Goal: Task Accomplishment & Management: Manage account settings

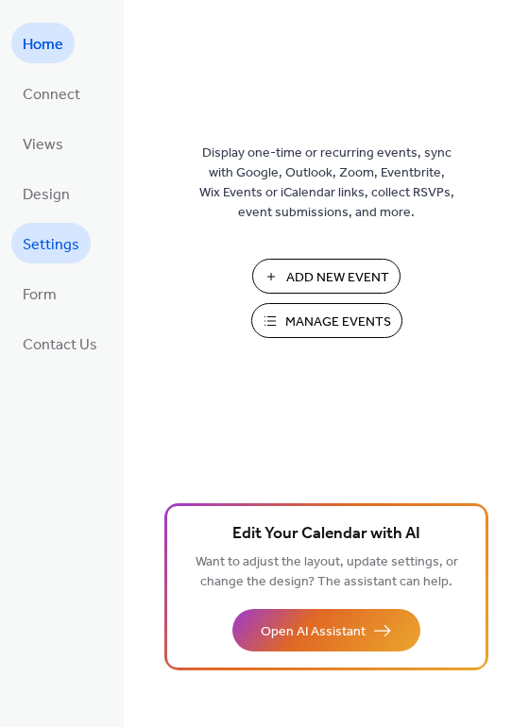
click at [44, 242] on span "Settings" at bounding box center [51, 244] width 57 height 29
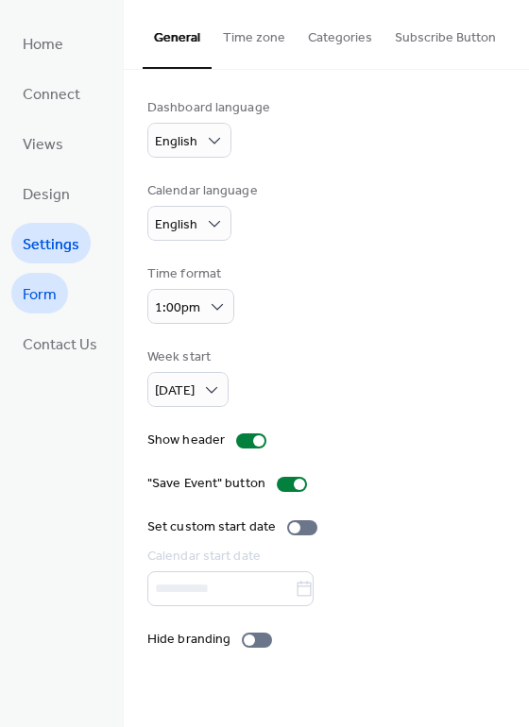
click at [48, 302] on span "Form" at bounding box center [40, 294] width 34 height 29
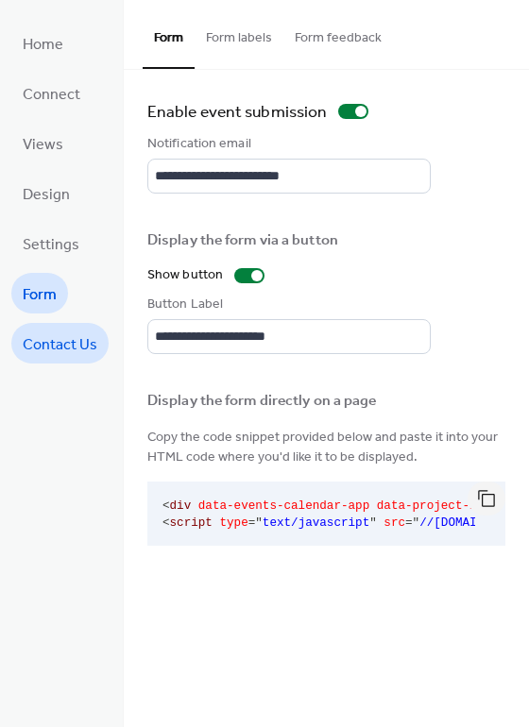
click at [45, 339] on span "Contact Us" at bounding box center [60, 345] width 75 height 29
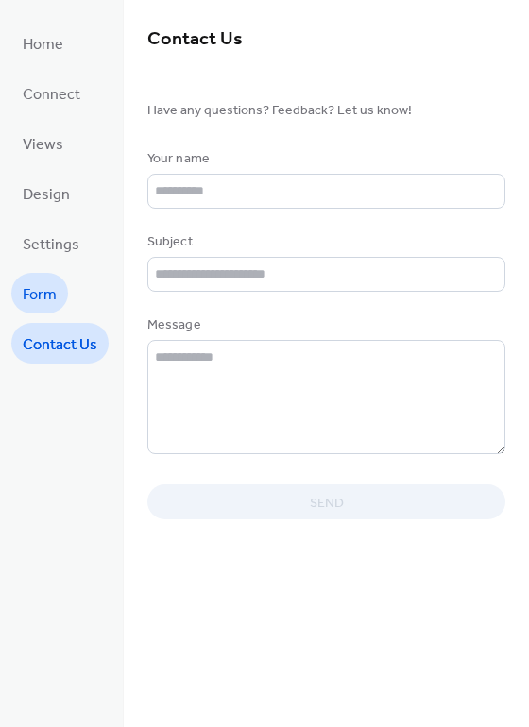
click at [44, 309] on link "Form" at bounding box center [39, 293] width 57 height 41
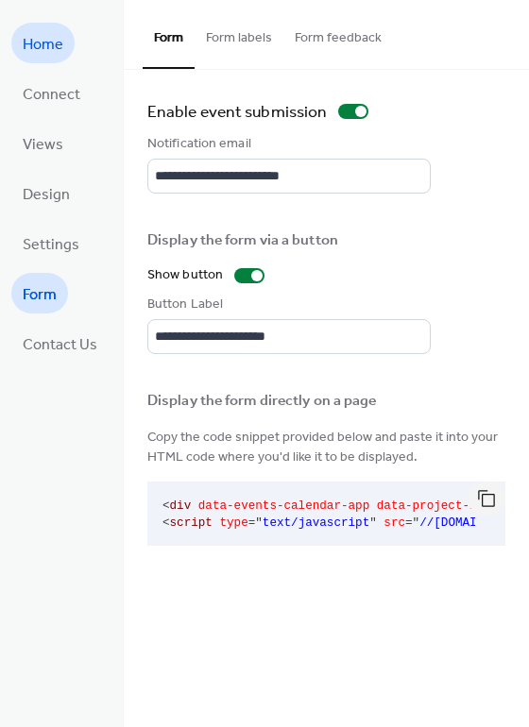
click at [48, 59] on link "Home" at bounding box center [42, 43] width 63 height 41
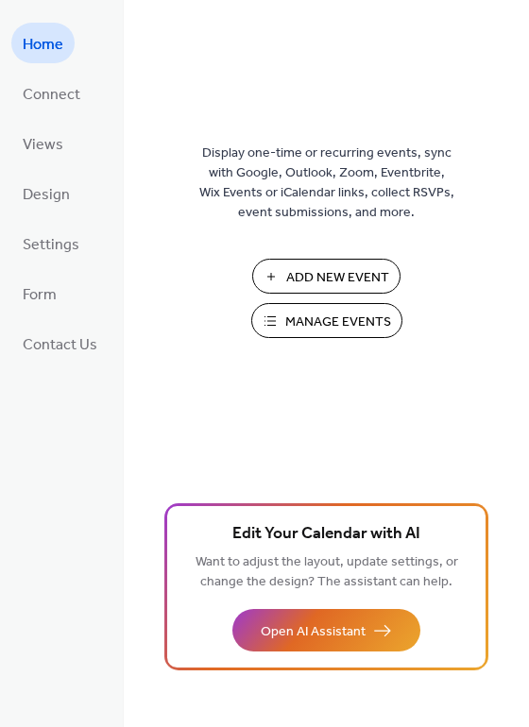
click at [302, 320] on span "Manage Events" at bounding box center [338, 323] width 106 height 20
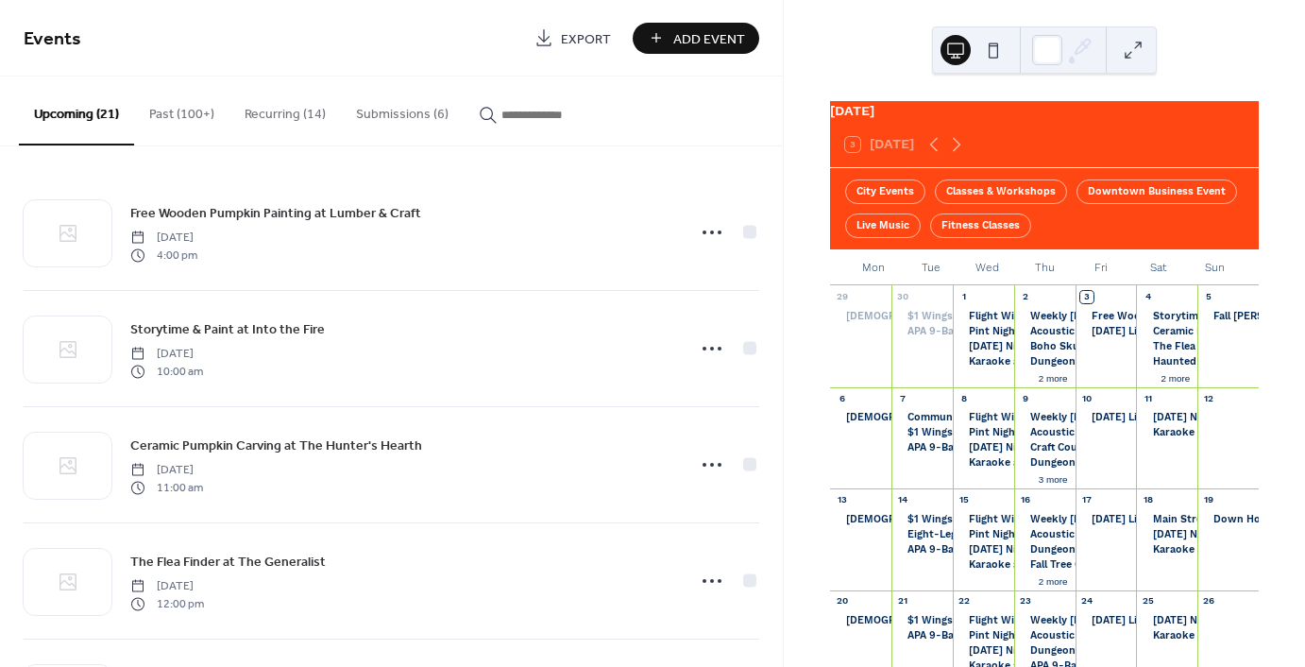
click at [404, 109] on button "Submissions (6)" at bounding box center [402, 109] width 123 height 67
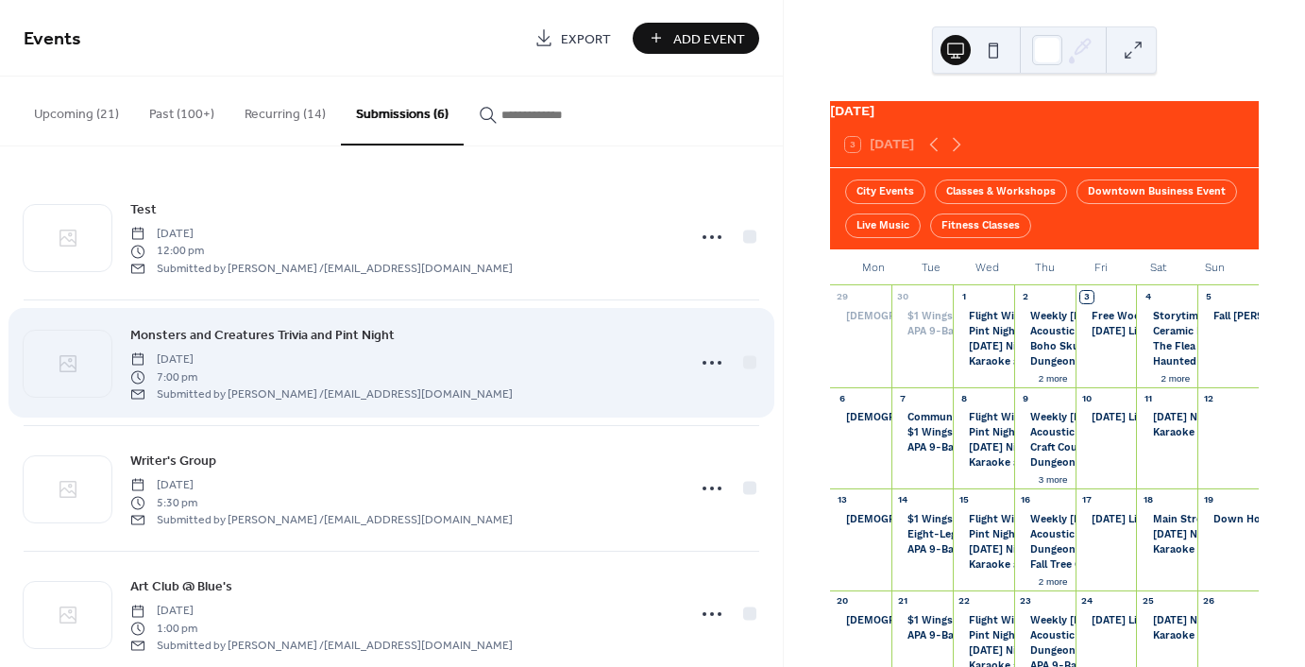
click at [572, 392] on div "Monsters and Creatures Trivia and Pint Night Thursday, October 9, 2025 7:00 pm …" at bounding box center [402, 362] width 544 height 77
click at [718, 363] on circle at bounding box center [720, 363] width 4 height 4
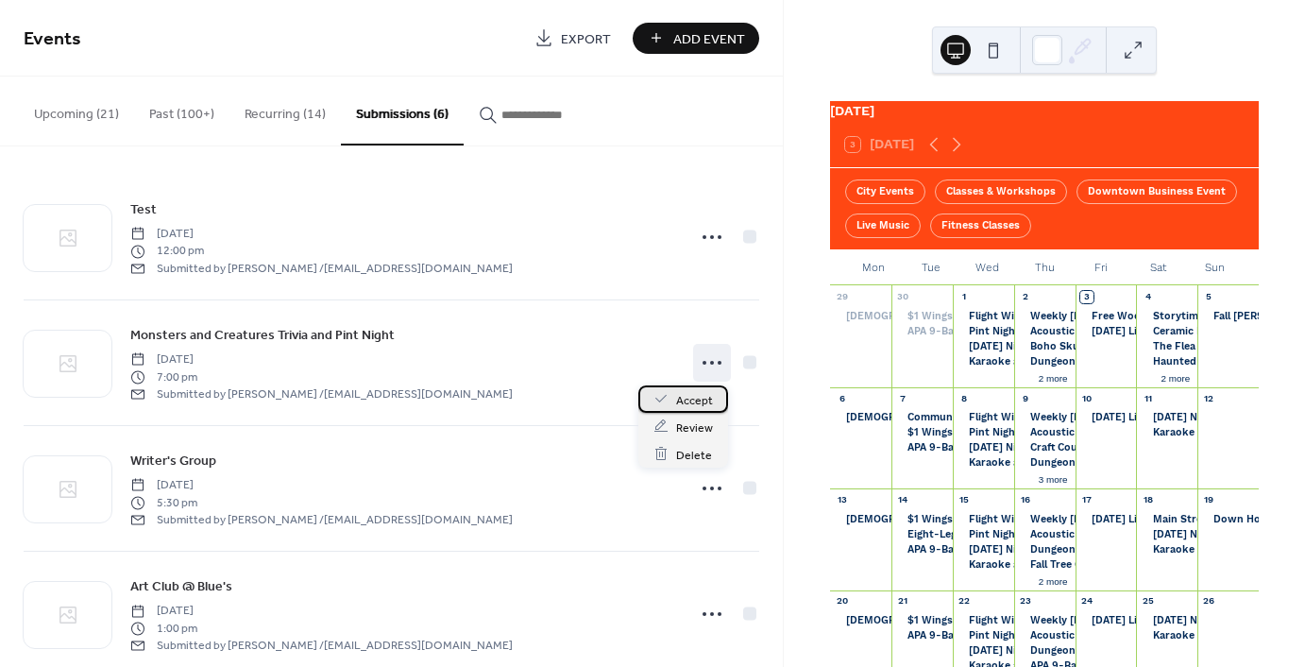
click at [691, 398] on span "Accept" at bounding box center [694, 400] width 37 height 20
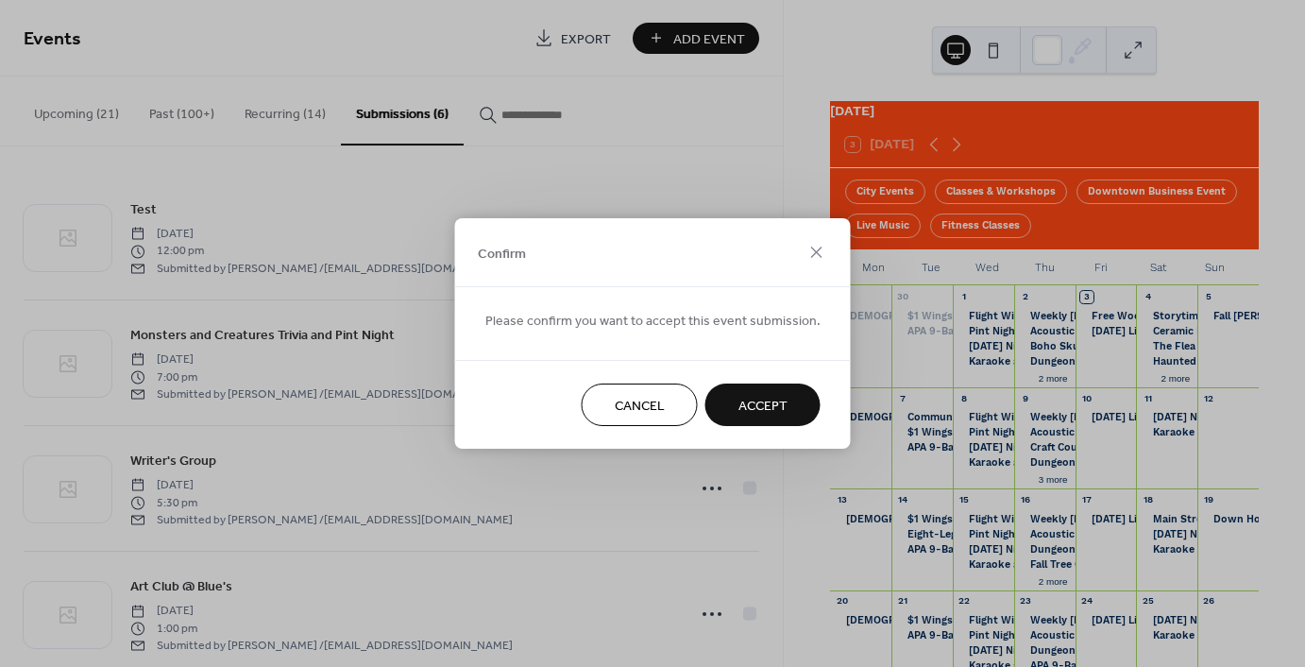
click at [760, 407] on span "Accept" at bounding box center [763, 407] width 49 height 20
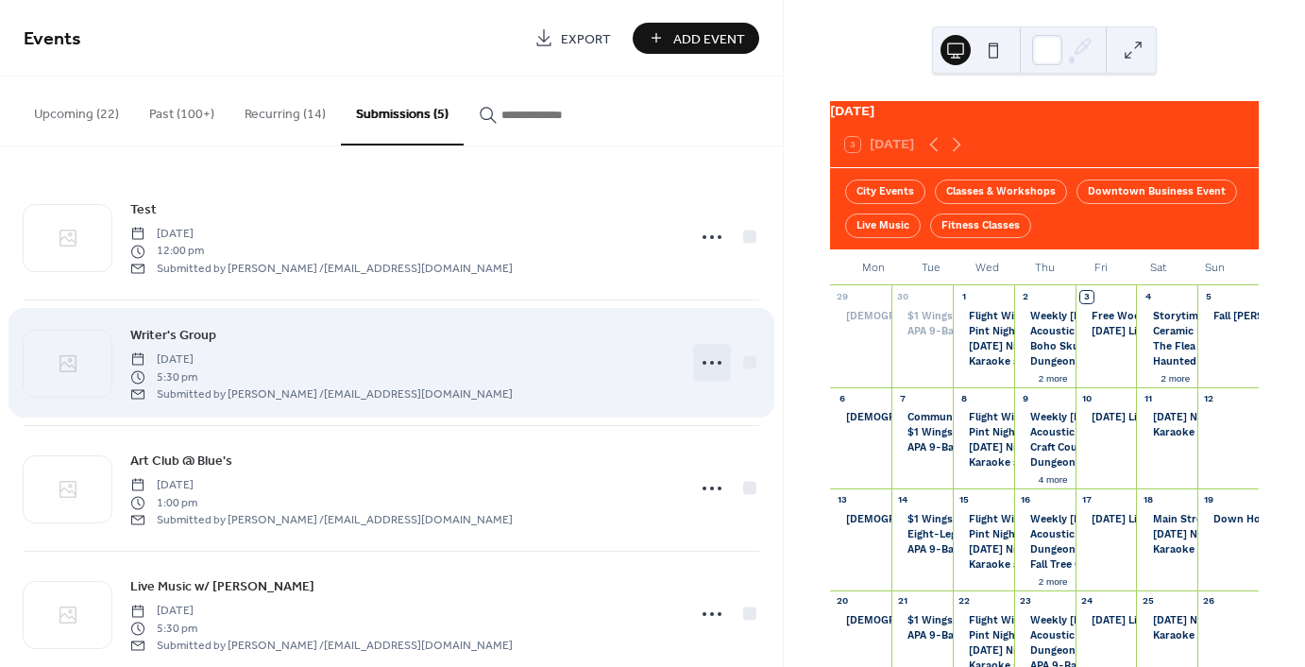
click at [703, 361] on icon at bounding box center [712, 363] width 30 height 30
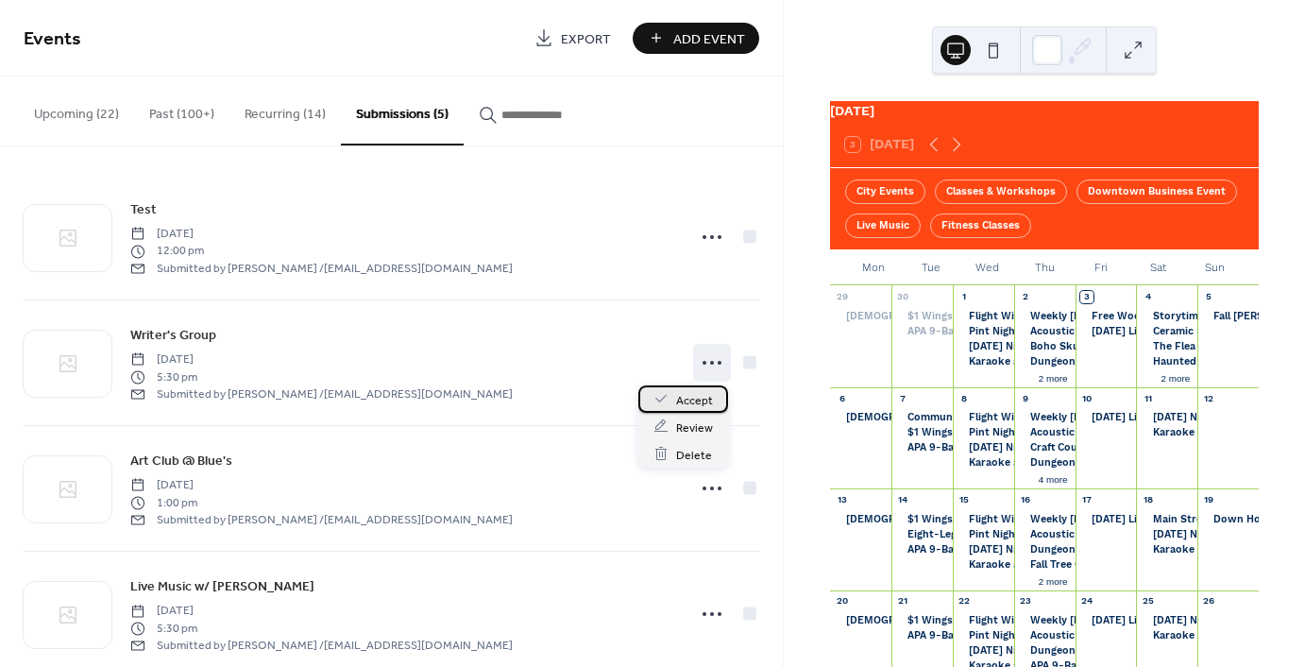
click at [700, 392] on span "Accept" at bounding box center [694, 400] width 37 height 20
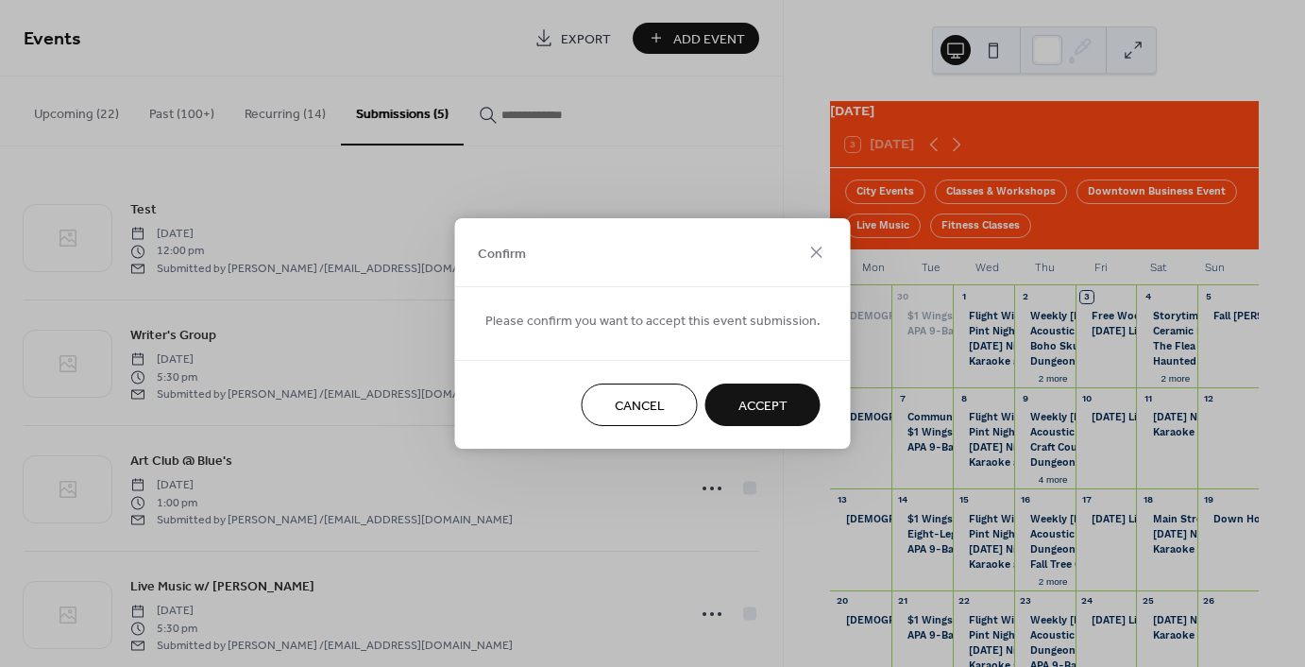
click at [776, 403] on span "Accept" at bounding box center [763, 407] width 49 height 20
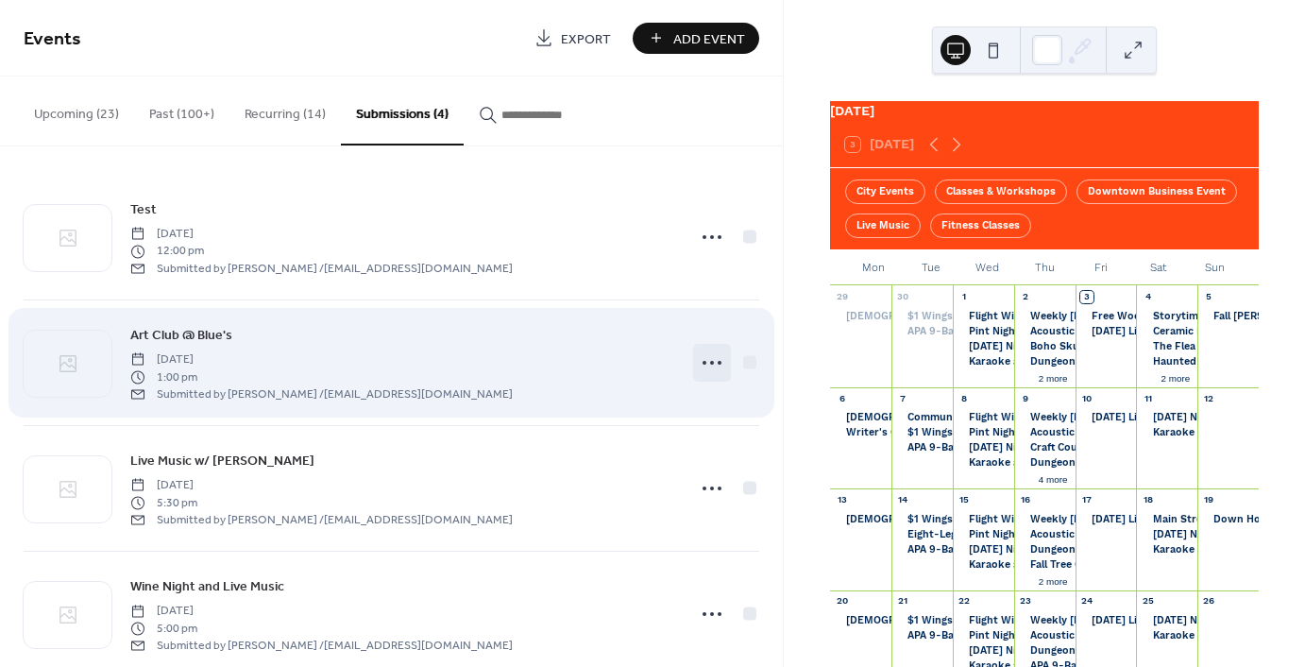
click at [700, 351] on icon at bounding box center [712, 363] width 30 height 30
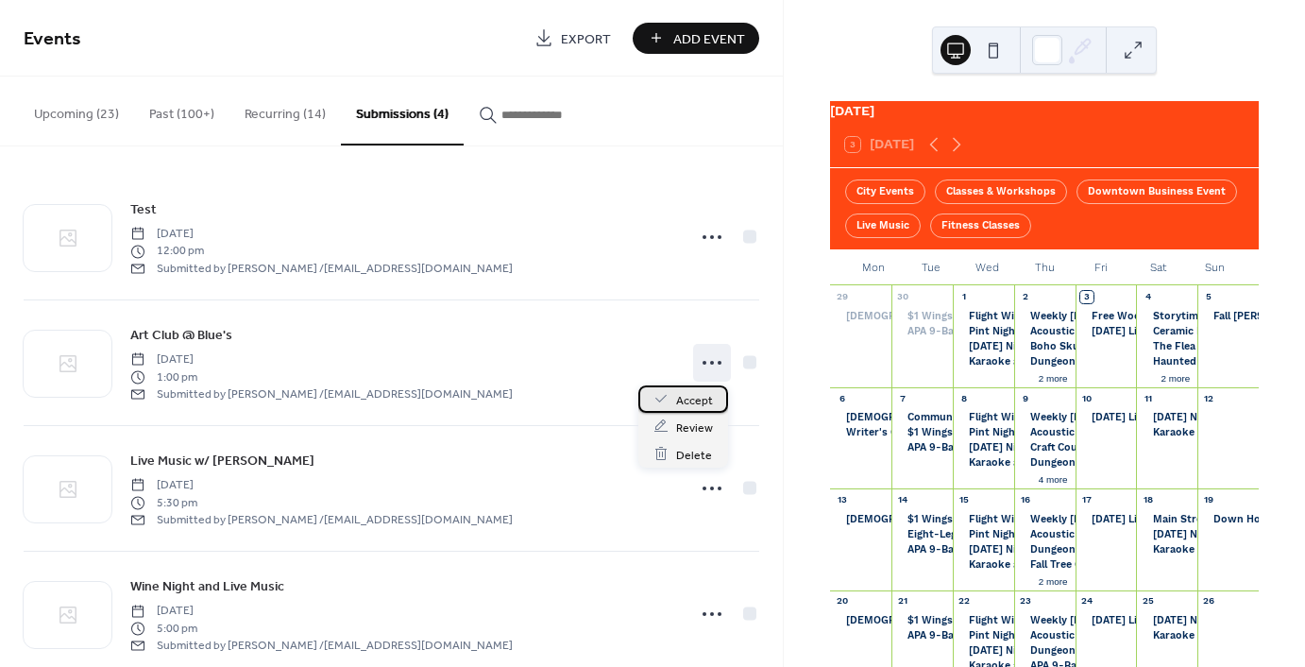
click at [684, 404] on span "Accept" at bounding box center [694, 400] width 37 height 20
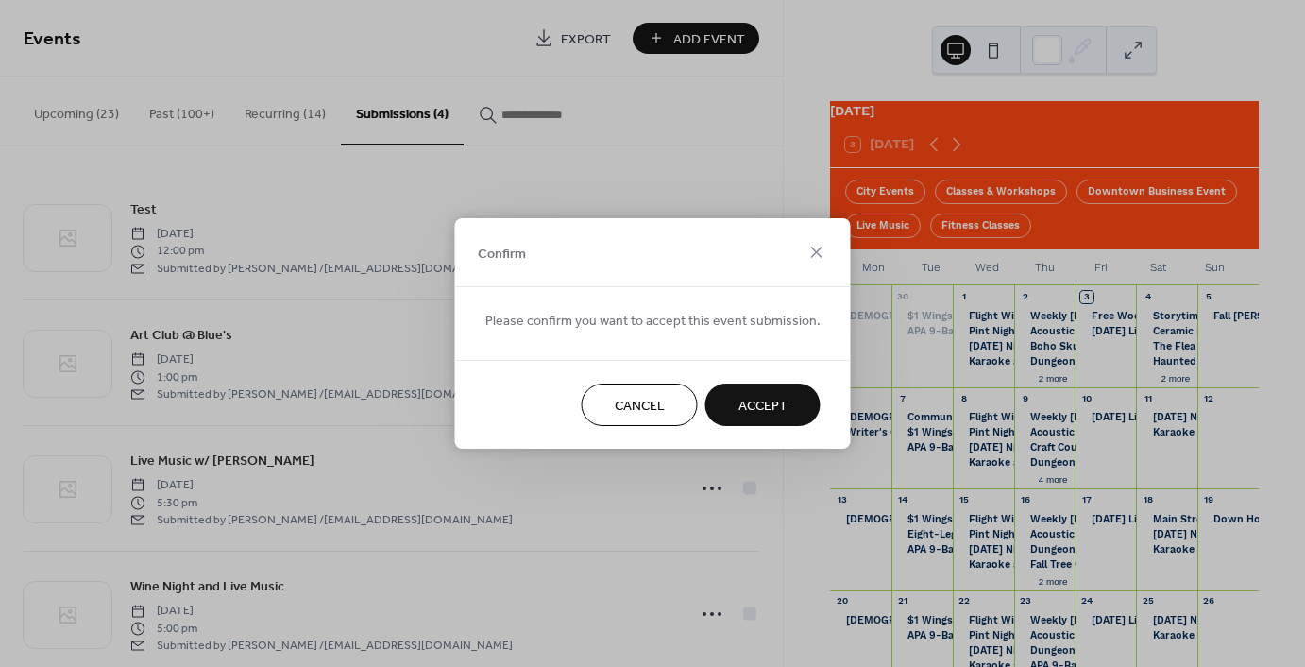
click at [739, 411] on span "Accept" at bounding box center [763, 407] width 49 height 20
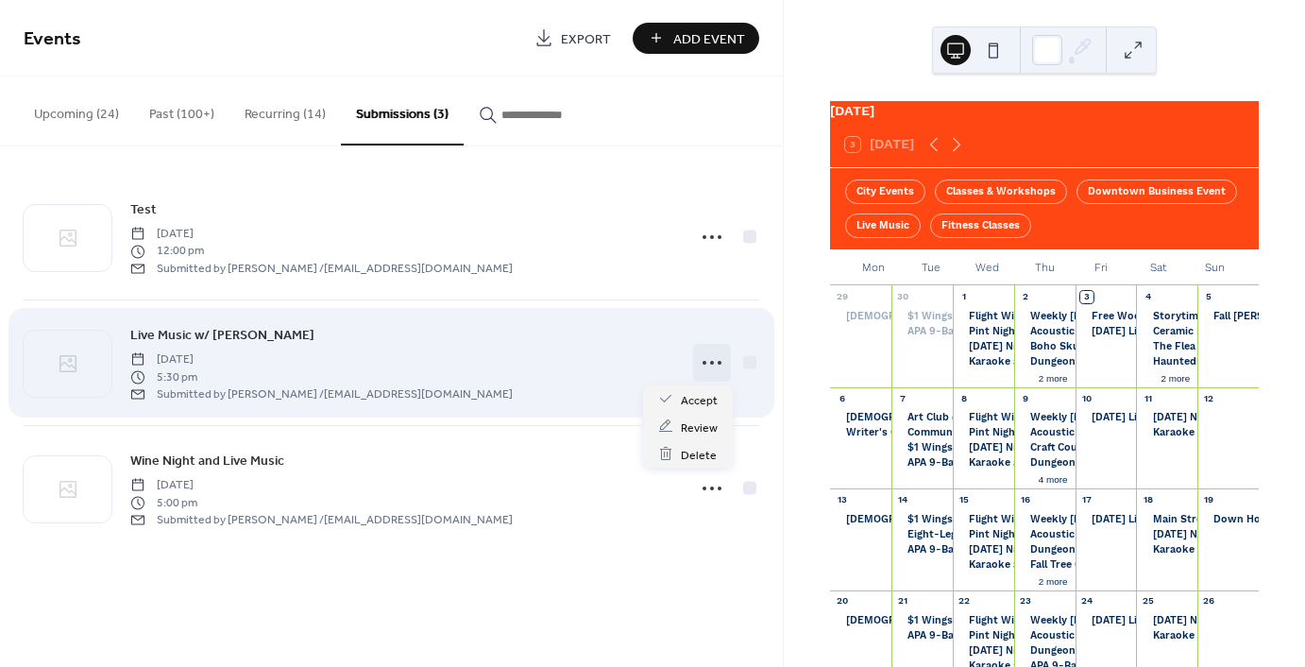
click at [710, 361] on icon at bounding box center [712, 363] width 30 height 30
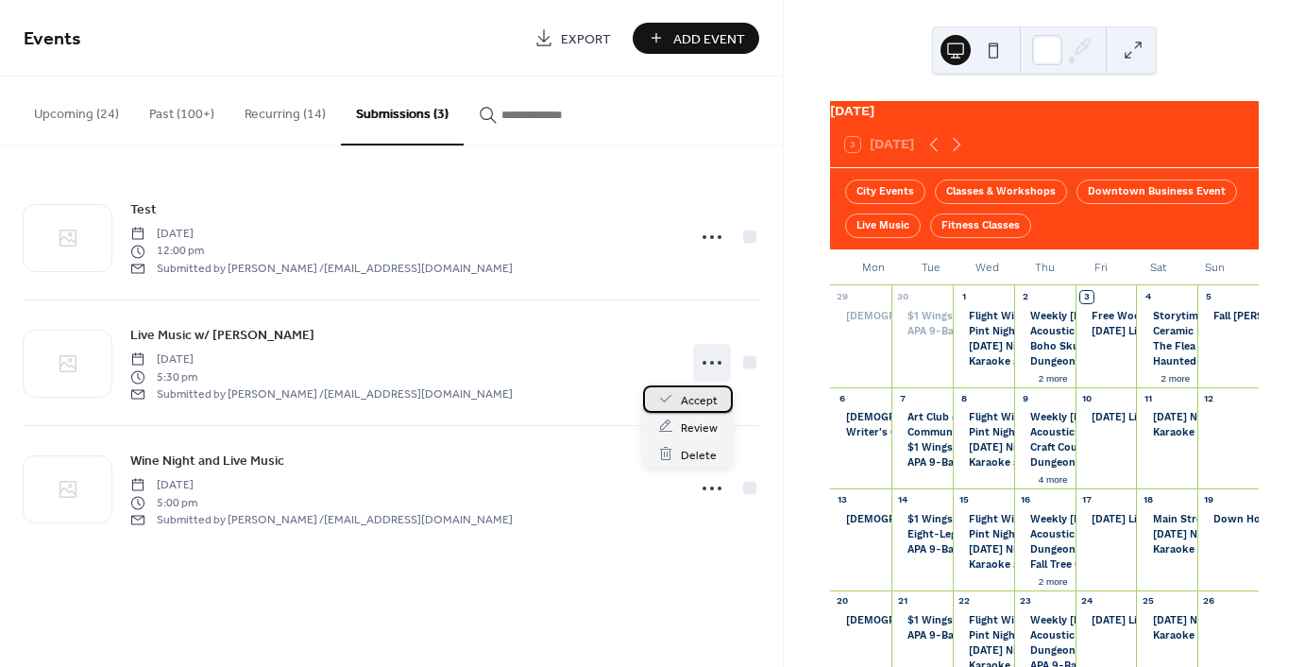
click at [700, 396] on span "Accept" at bounding box center [699, 400] width 37 height 20
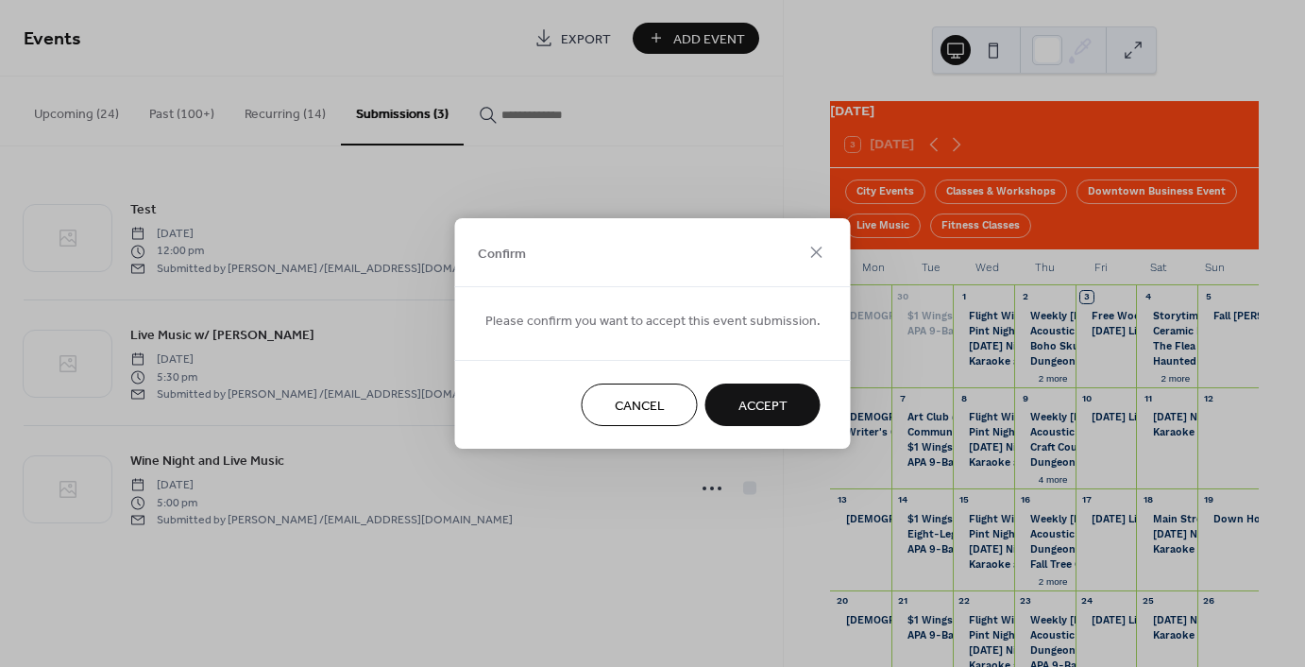
click at [743, 399] on span "Accept" at bounding box center [763, 407] width 49 height 20
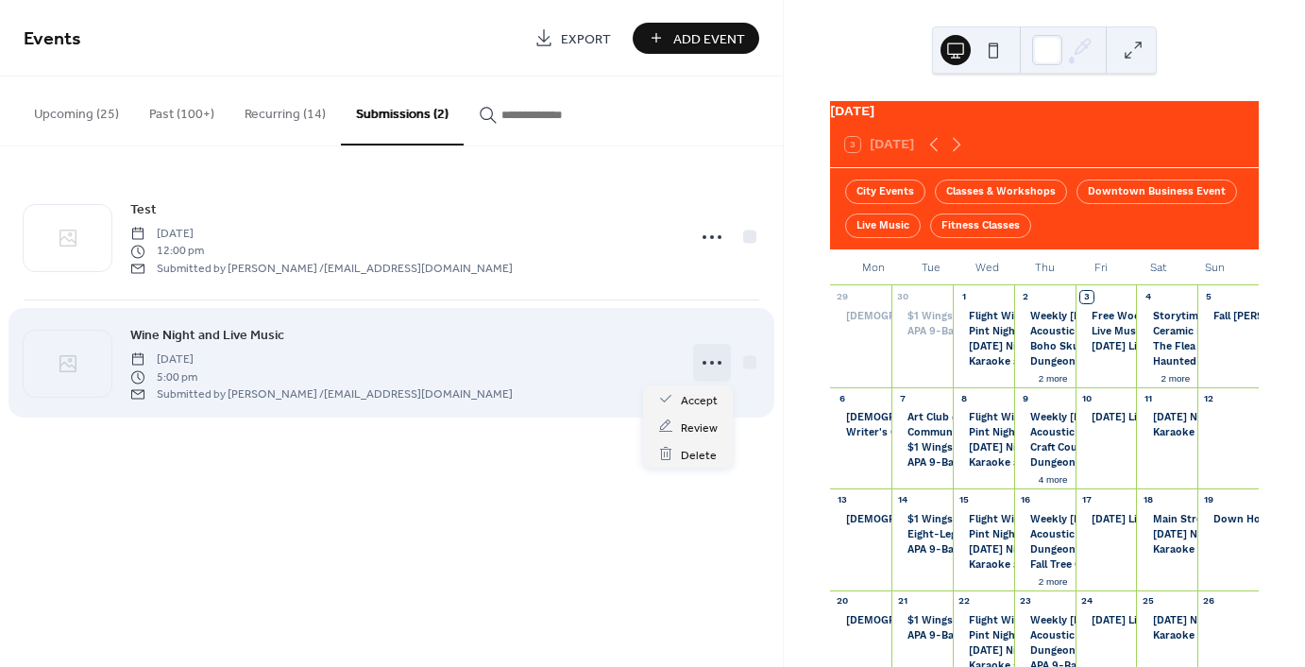
click at [701, 359] on icon at bounding box center [712, 363] width 30 height 30
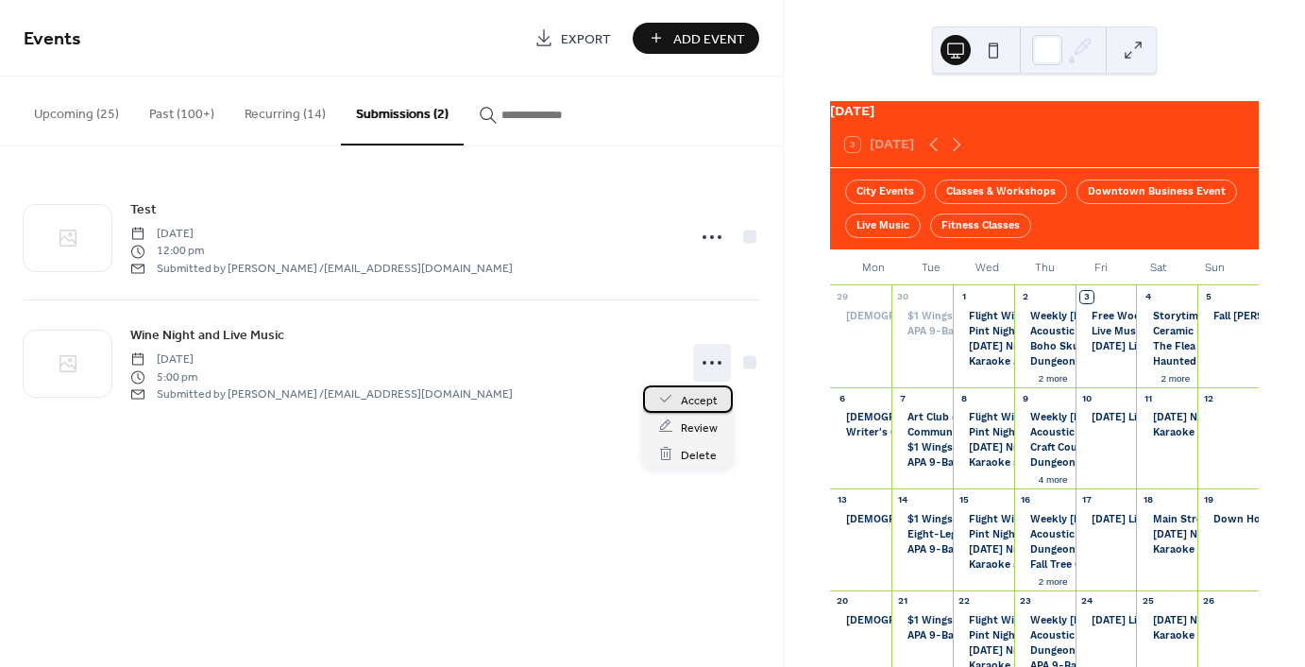
click at [690, 401] on span "Accept" at bounding box center [699, 400] width 37 height 20
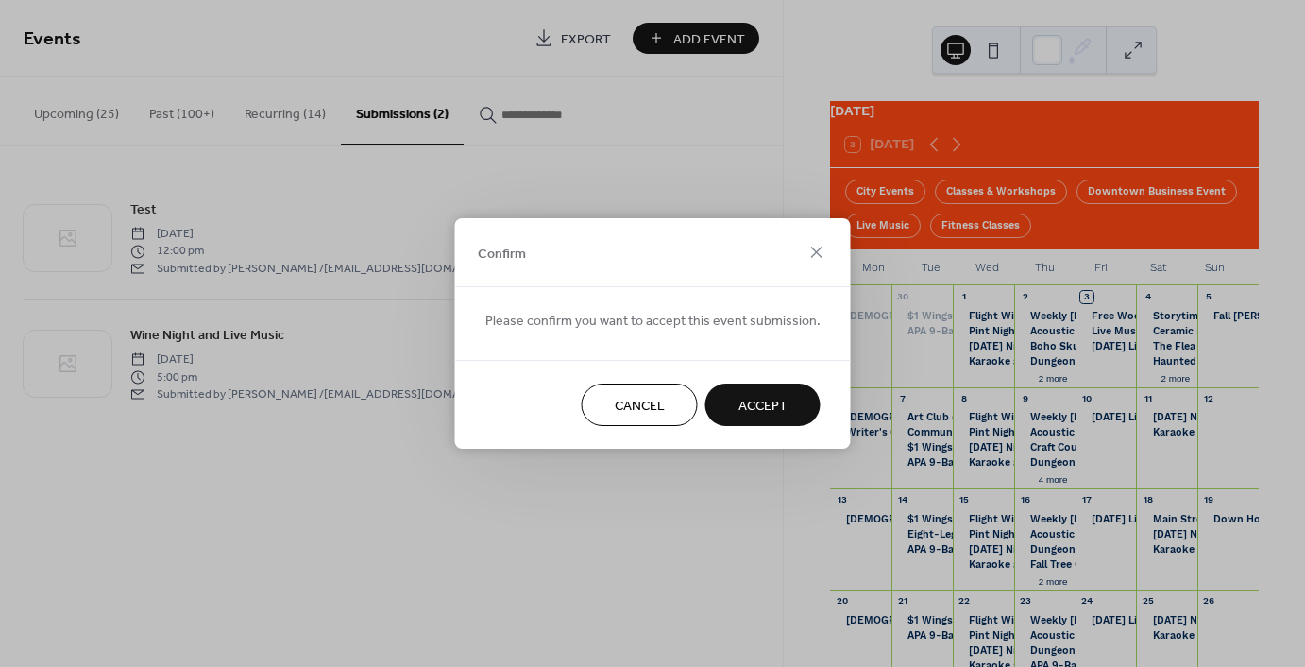
click at [730, 403] on button "Accept" at bounding box center [762, 404] width 115 height 42
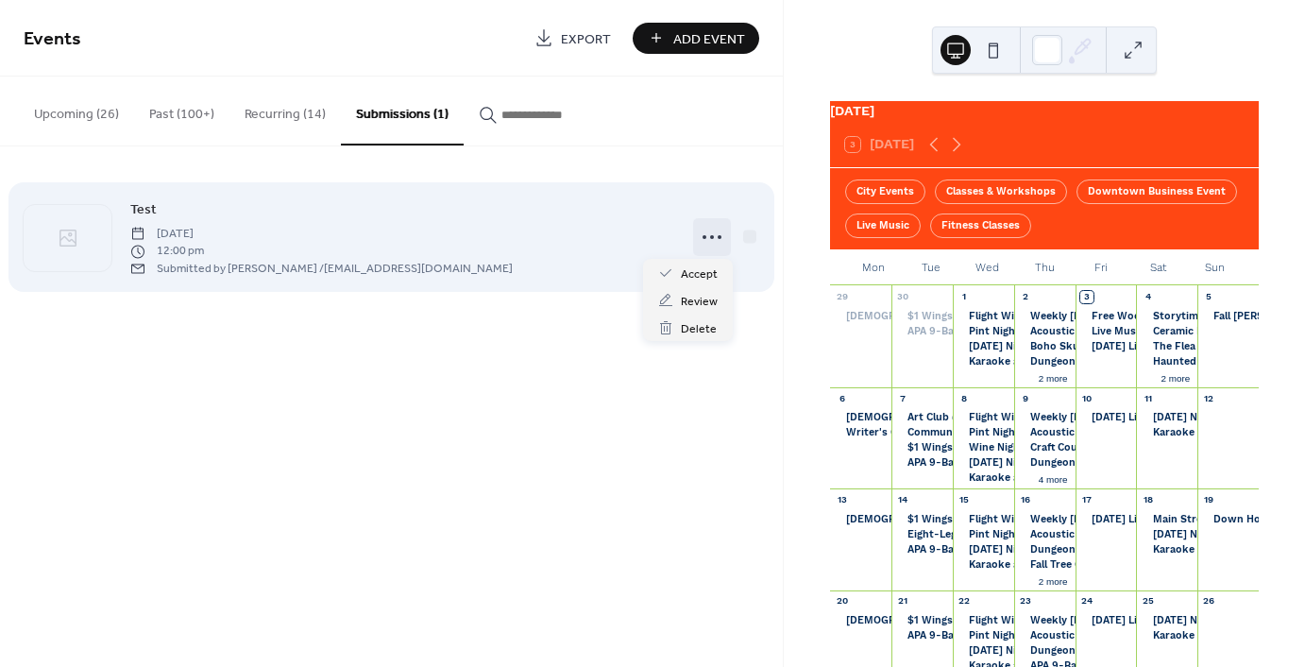
click at [711, 233] on icon at bounding box center [712, 237] width 30 height 30
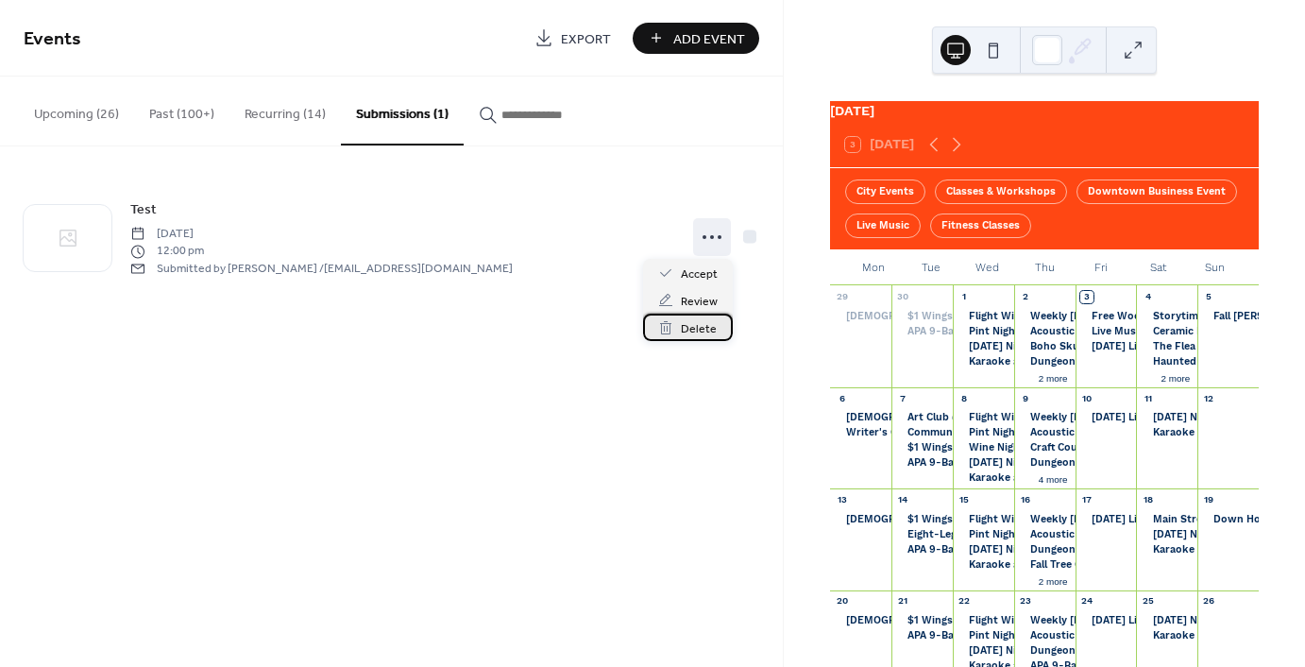
click at [702, 334] on span "Delete" at bounding box center [699, 329] width 36 height 20
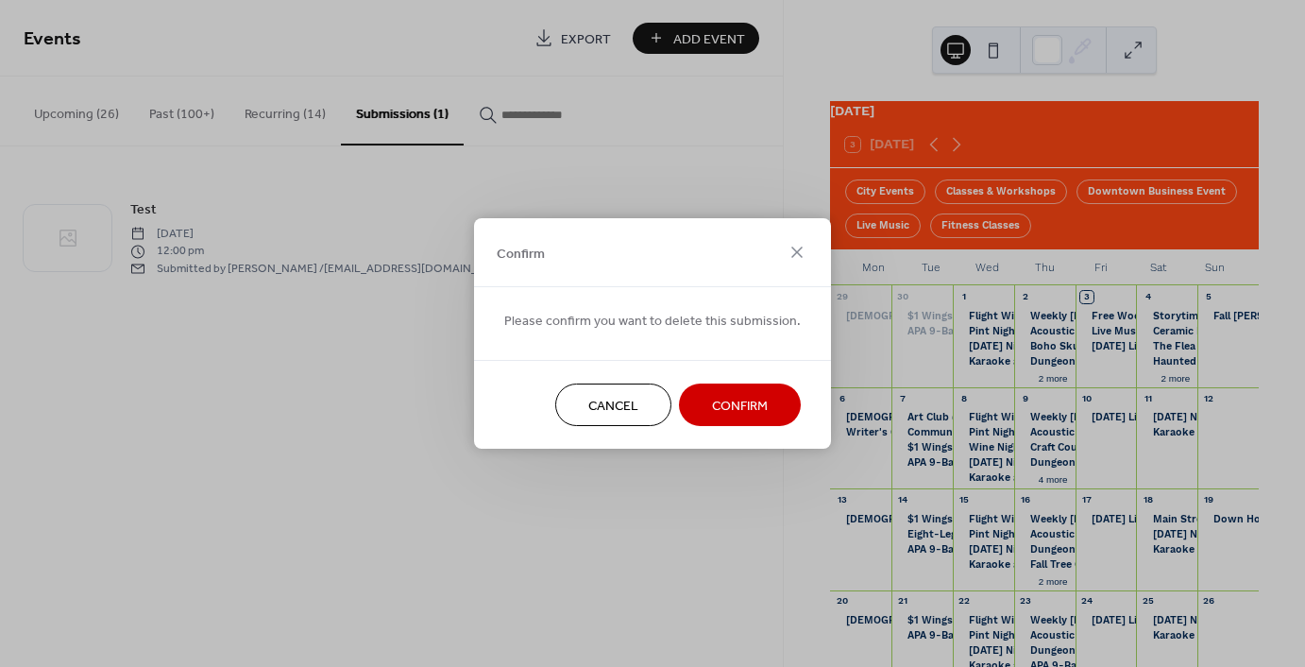
click at [702, 392] on button "Confirm" at bounding box center [740, 404] width 122 height 42
